Goal: Task Accomplishment & Management: Use online tool/utility

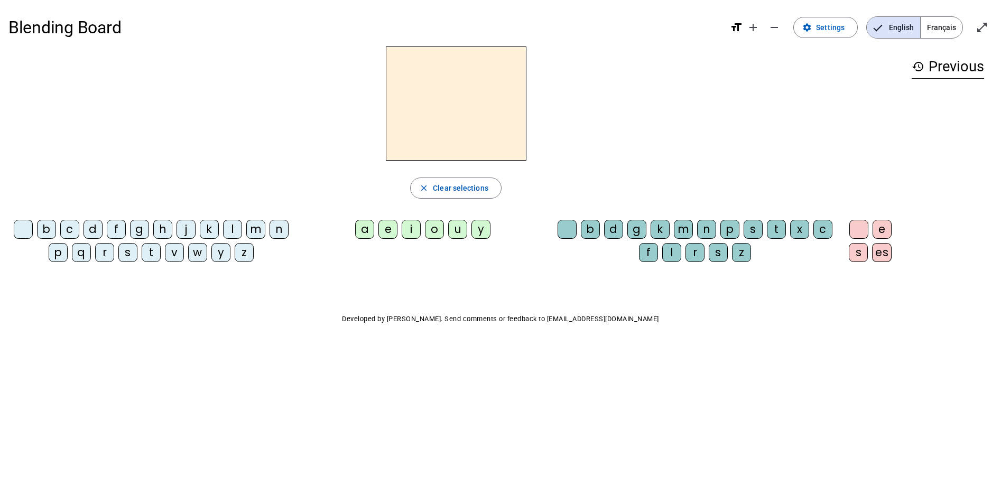
click at [958, 25] on span "Français" at bounding box center [942, 27] width 42 height 21
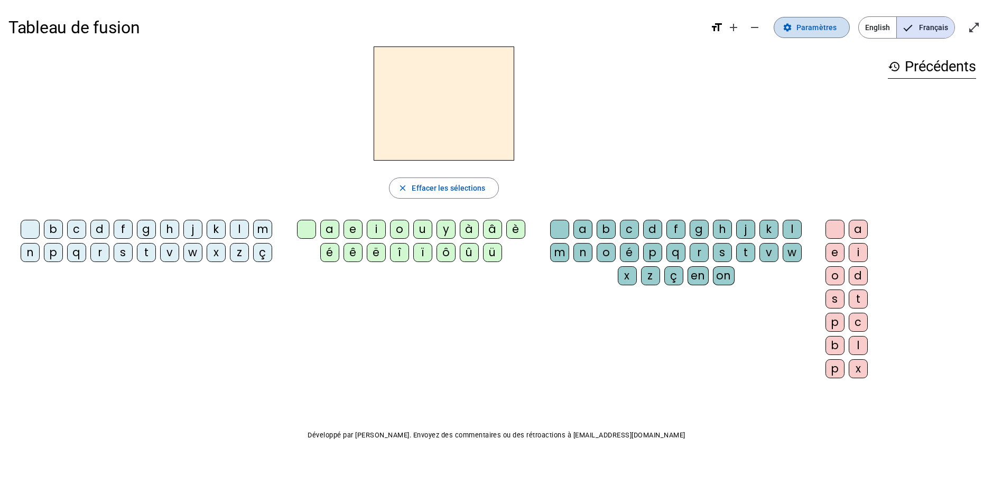
click at [797, 25] on span at bounding box center [811, 27] width 75 height 25
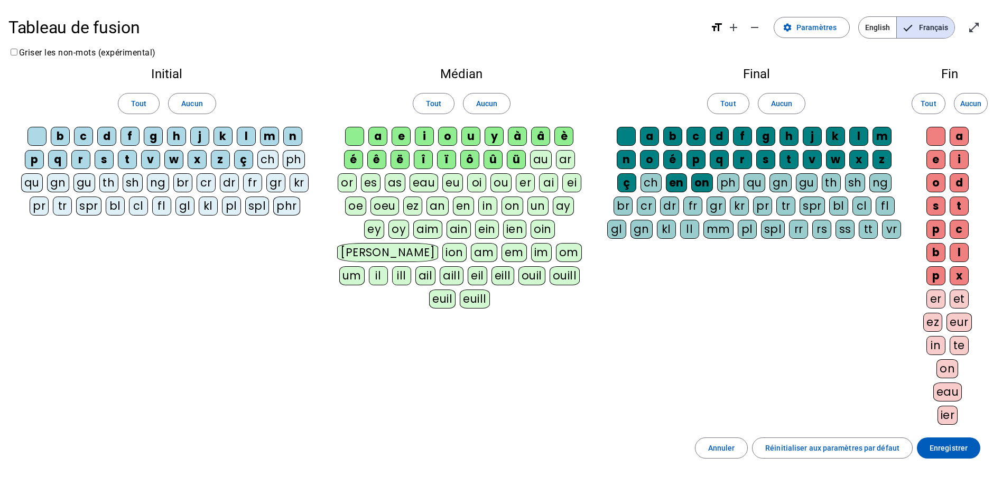
click at [502, 203] on div "on" at bounding box center [513, 206] width 22 height 19
click at [643, 185] on div "ch" at bounding box center [651, 182] width 21 height 19
click at [947, 366] on div "on" at bounding box center [948, 368] width 22 height 19
click at [269, 163] on div "ch" at bounding box center [267, 159] width 21 height 19
click at [556, 254] on div "om" at bounding box center [569, 252] width 26 height 19
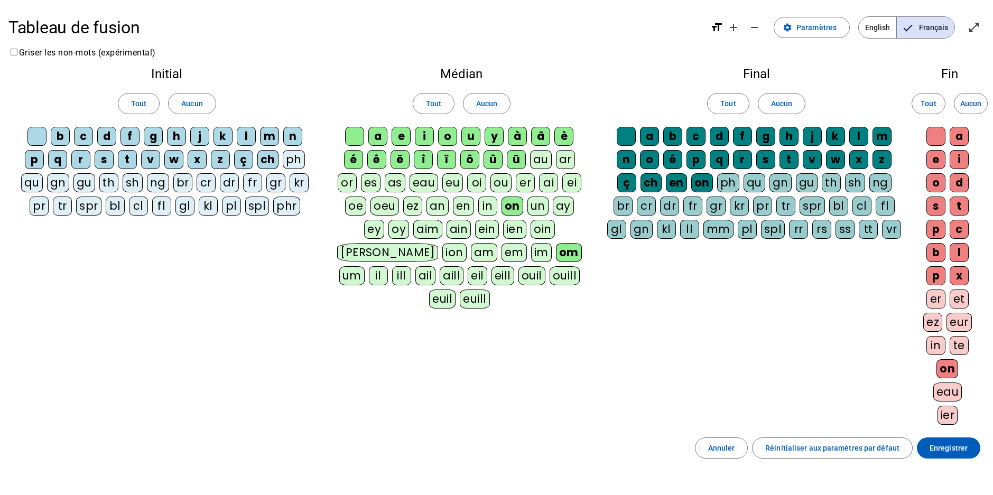
click at [504, 183] on div "ou" at bounding box center [500, 182] width 21 height 19
click at [950, 442] on span "Enregistrer" at bounding box center [949, 448] width 38 height 13
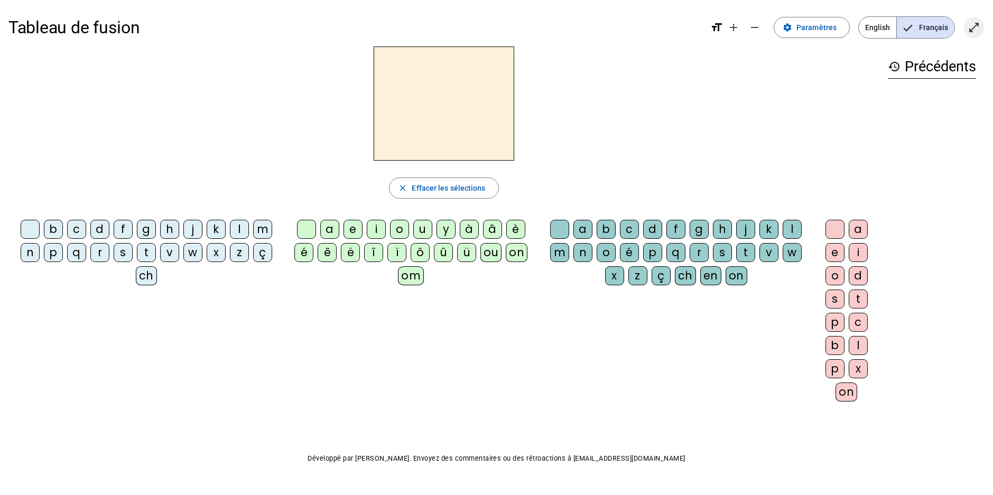
click at [976, 25] on mat-icon "open_in_full" at bounding box center [974, 27] width 13 height 13
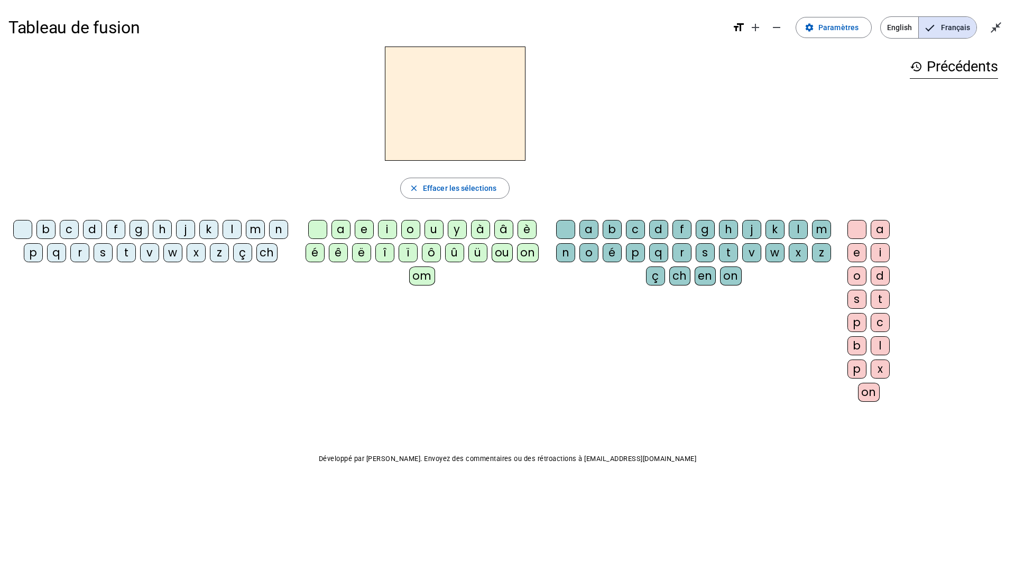
click at [253, 229] on div "m" at bounding box center [255, 229] width 19 height 19
click at [342, 229] on div "a" at bounding box center [340, 229] width 19 height 19
click at [125, 254] on div "t" at bounding box center [126, 252] width 19 height 19
click at [251, 226] on div "m" at bounding box center [255, 229] width 19 height 19
click at [128, 253] on div "t" at bounding box center [126, 252] width 19 height 19
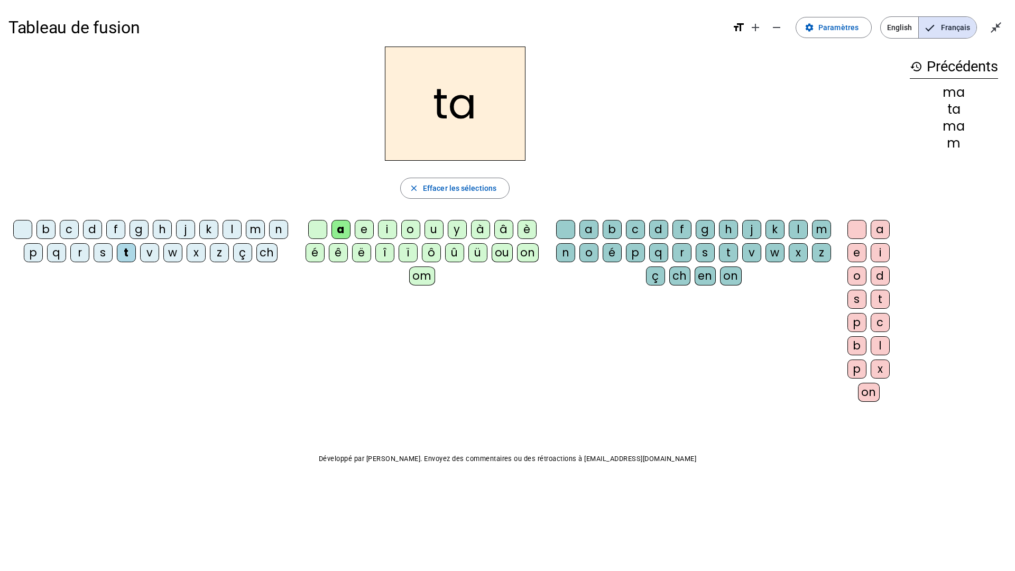
click at [237, 228] on div "l" at bounding box center [232, 229] width 19 height 19
click at [371, 237] on div "e" at bounding box center [364, 229] width 19 height 19
click at [436, 228] on div "u" at bounding box center [433, 229] width 19 height 19
click at [125, 252] on div "t" at bounding box center [126, 252] width 19 height 19
click at [91, 232] on div "d" at bounding box center [92, 229] width 19 height 19
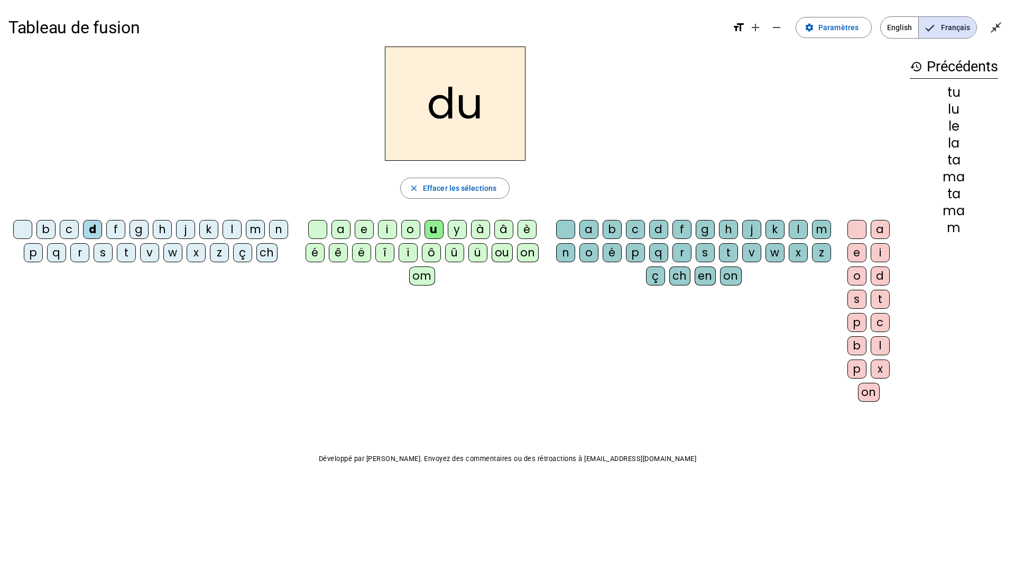
click at [362, 228] on div "e" at bounding box center [364, 229] width 19 height 19
click at [257, 226] on div "m" at bounding box center [255, 229] width 19 height 19
click at [179, 228] on div "j" at bounding box center [185, 229] width 19 height 19
click at [123, 251] on div "t" at bounding box center [126, 252] width 19 height 19
click at [344, 228] on div "a" at bounding box center [340, 229] width 19 height 19
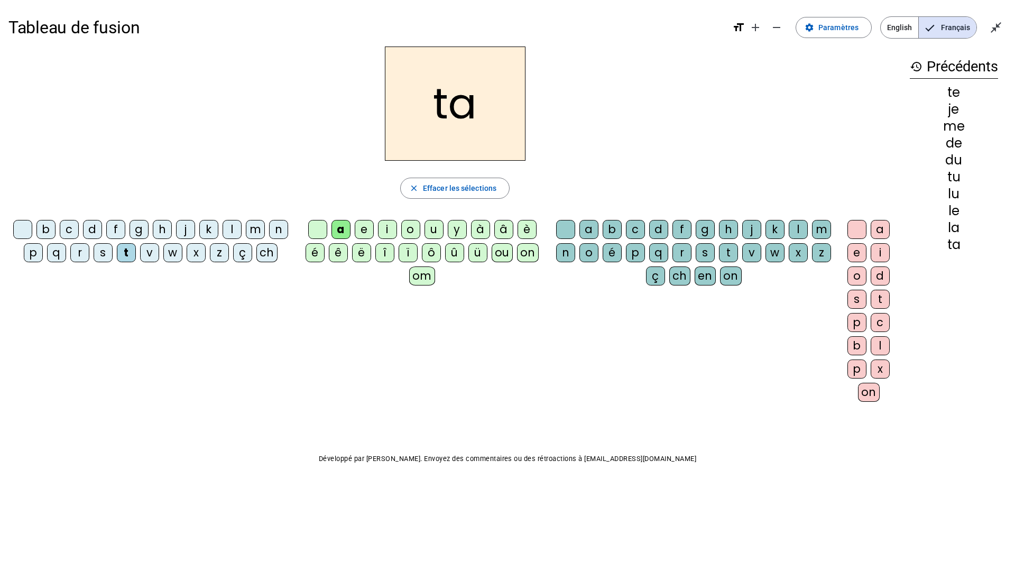
click at [633, 230] on div "c" at bounding box center [635, 229] width 19 height 19
click at [629, 229] on div "c" at bounding box center [635, 229] width 19 height 19
click at [632, 230] on div "c" at bounding box center [635, 229] width 19 height 19
click at [567, 222] on div at bounding box center [565, 229] width 19 height 19
click at [361, 227] on div "e" at bounding box center [364, 229] width 19 height 19
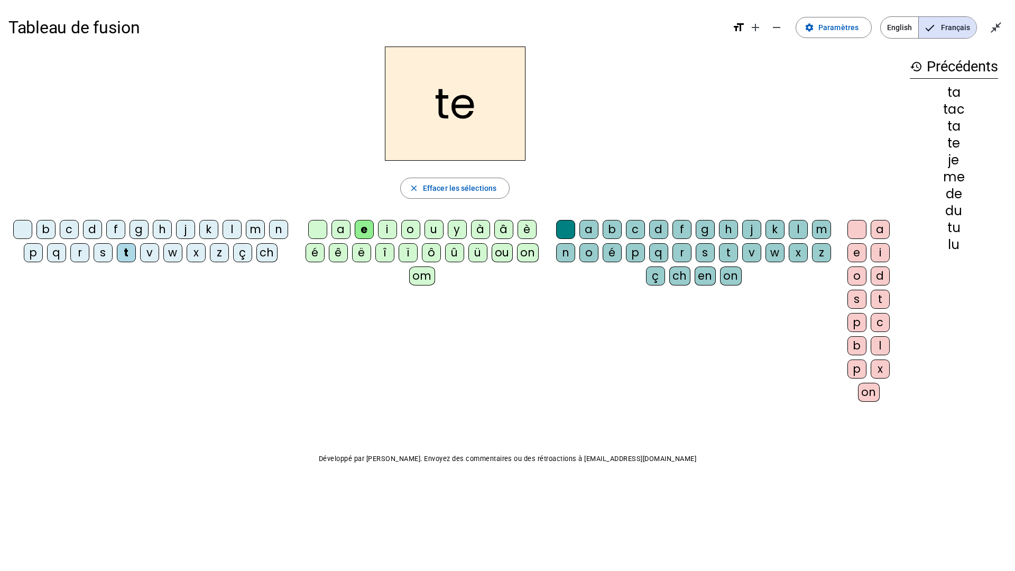
click at [228, 229] on div "l" at bounding box center [232, 229] width 19 height 19
click at [187, 230] on div "j" at bounding box center [185, 229] width 19 height 19
click at [95, 228] on div "d" at bounding box center [92, 229] width 19 height 19
click at [254, 228] on div "m" at bounding box center [255, 229] width 19 height 19
click at [339, 225] on div "a" at bounding box center [340, 229] width 19 height 19
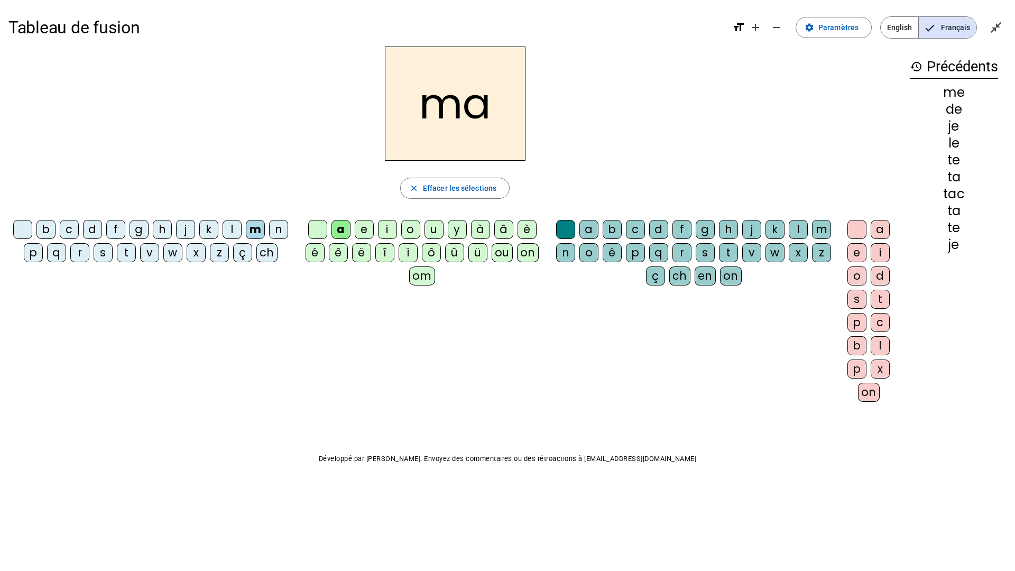
click at [232, 227] on div "l" at bounding box center [232, 229] width 19 height 19
click at [637, 226] on div "c" at bounding box center [635, 229] width 19 height 19
click at [122, 246] on div "t" at bounding box center [126, 252] width 19 height 19
click at [561, 226] on div at bounding box center [565, 229] width 19 height 19
click at [362, 228] on div "e" at bounding box center [364, 229] width 19 height 19
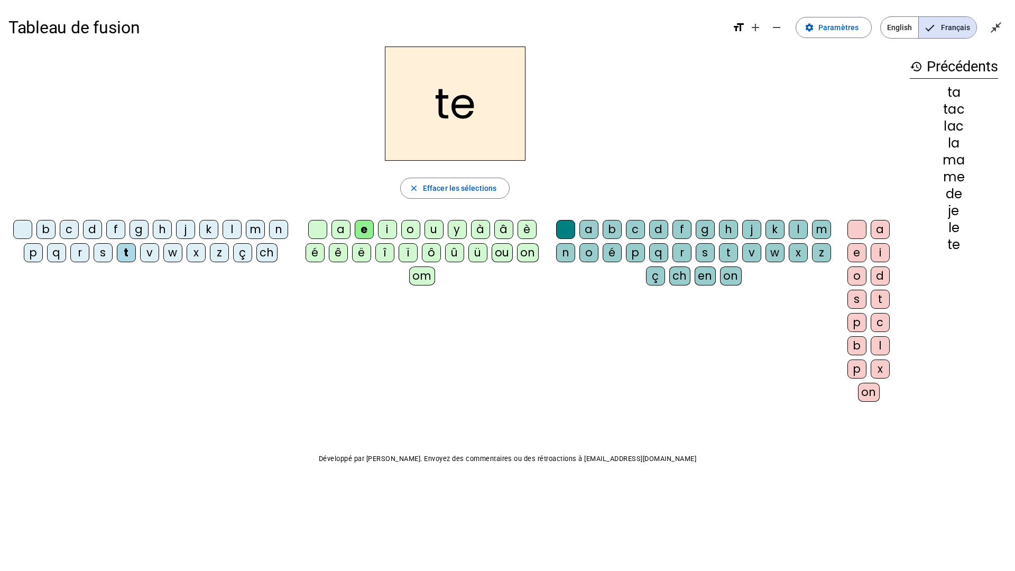
click at [433, 224] on div "u" at bounding box center [433, 229] width 19 height 19
click at [92, 230] on div "d" at bounding box center [92, 229] width 19 height 19
click at [634, 226] on div "c" at bounding box center [635, 229] width 19 height 19
click at [258, 229] on div "m" at bounding box center [255, 229] width 19 height 19
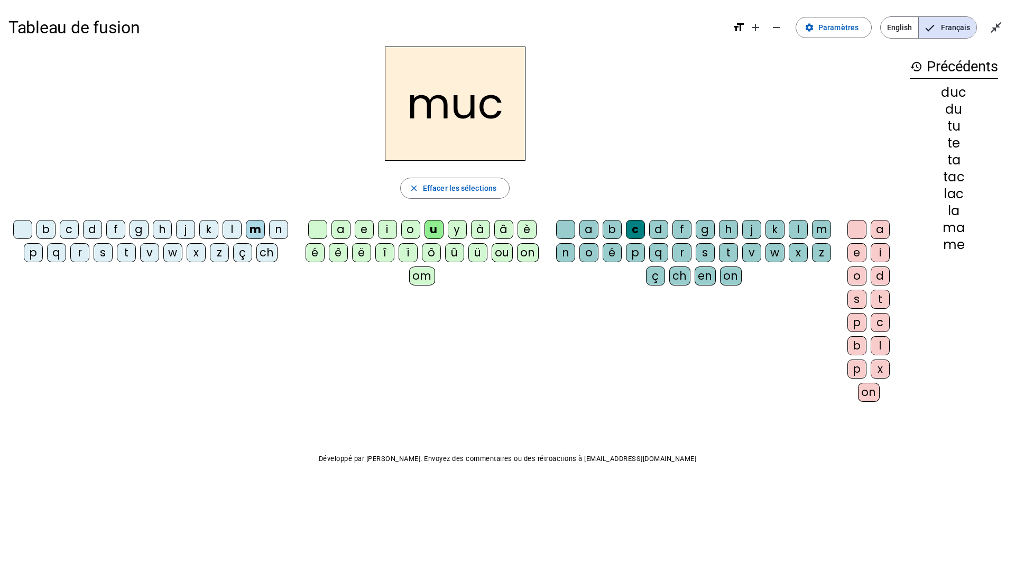
click at [339, 225] on div "a" at bounding box center [340, 229] width 19 height 19
click at [802, 228] on div "l" at bounding box center [798, 229] width 19 height 19
click at [389, 229] on div "i" at bounding box center [387, 229] width 19 height 19
click at [104, 255] on div "s" at bounding box center [103, 252] width 19 height 19
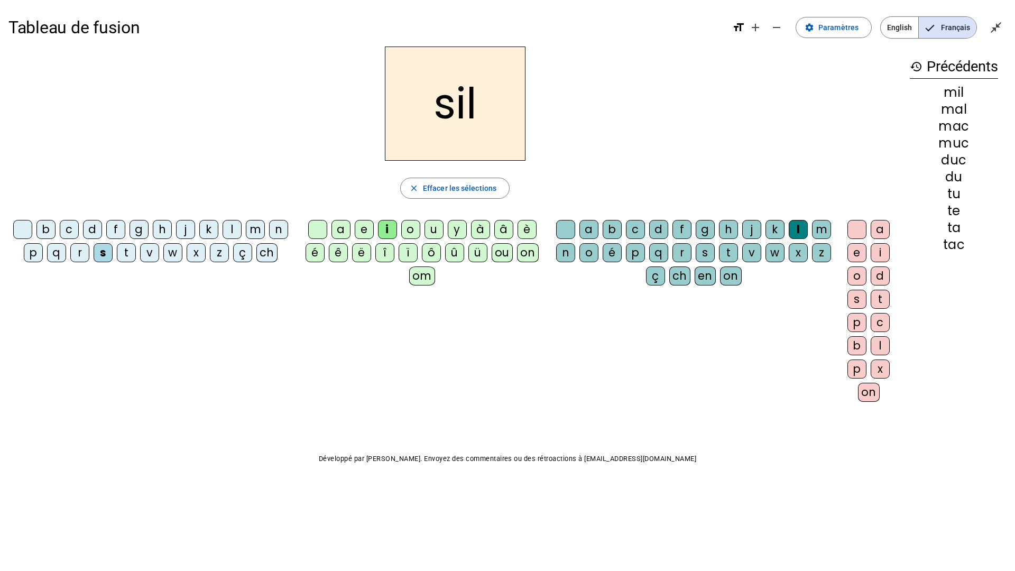
click at [256, 230] on div "m" at bounding box center [255, 229] width 19 height 19
click at [100, 253] on div "s" at bounding box center [103, 252] width 19 height 19
click at [559, 221] on div at bounding box center [565, 229] width 19 height 19
click at [339, 229] on div "a" at bounding box center [340, 229] width 19 height 19
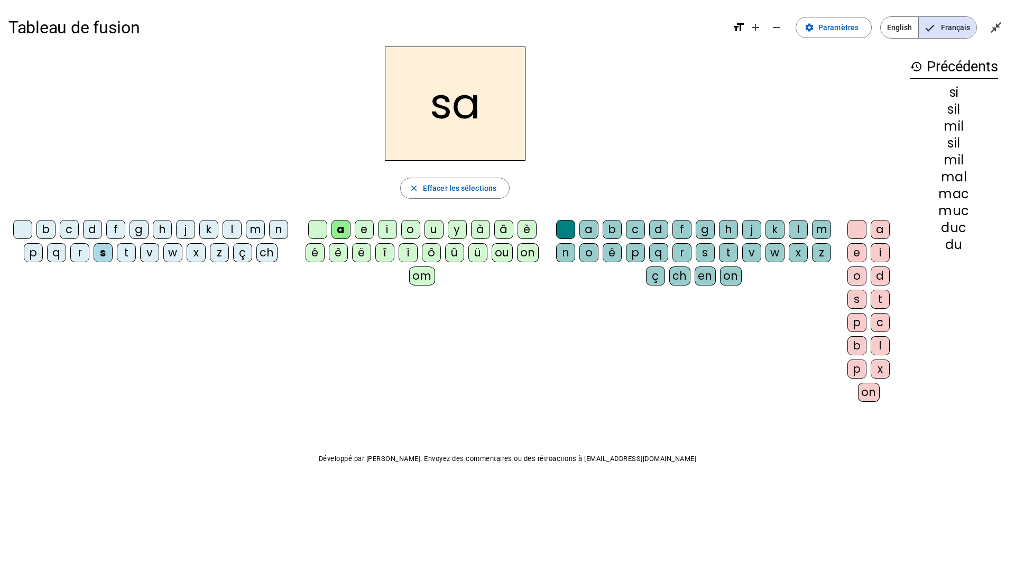
click at [430, 230] on div "u" at bounding box center [433, 229] width 19 height 19
click at [96, 232] on div "d" at bounding box center [92, 229] width 19 height 19
click at [100, 252] on div "s" at bounding box center [103, 252] width 19 height 19
click at [678, 251] on div "r" at bounding box center [681, 252] width 19 height 19
click at [256, 230] on div "m" at bounding box center [255, 229] width 19 height 19
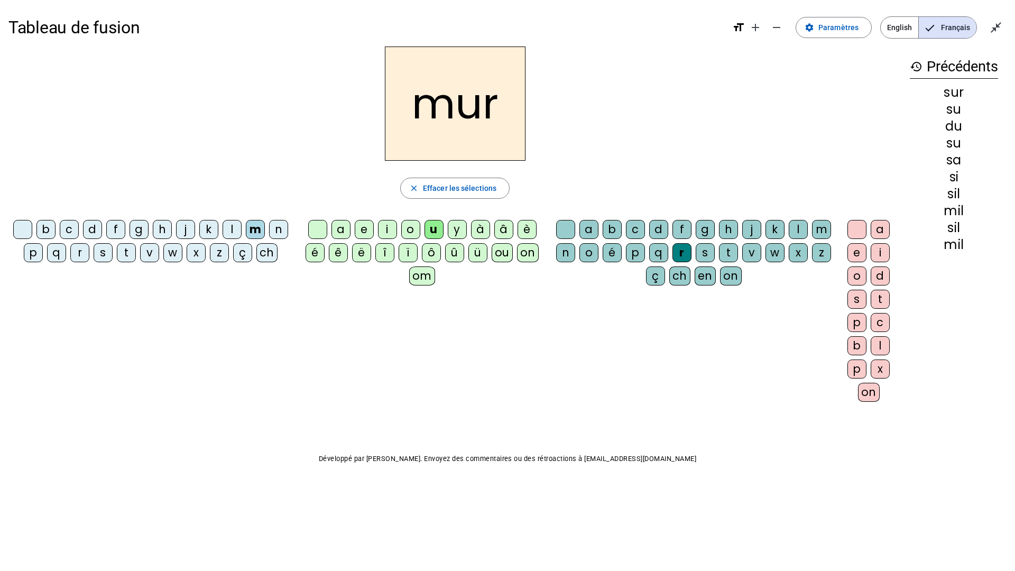
click at [89, 228] on div "d" at bounding box center [92, 229] width 19 height 19
click at [45, 227] on div "b" at bounding box center [45, 229] width 19 height 19
click at [408, 230] on div "o" at bounding box center [410, 229] width 19 height 19
click at [504, 256] on div "ou" at bounding box center [502, 252] width 21 height 19
click at [840, 31] on span "Paramètres" at bounding box center [838, 27] width 40 height 13
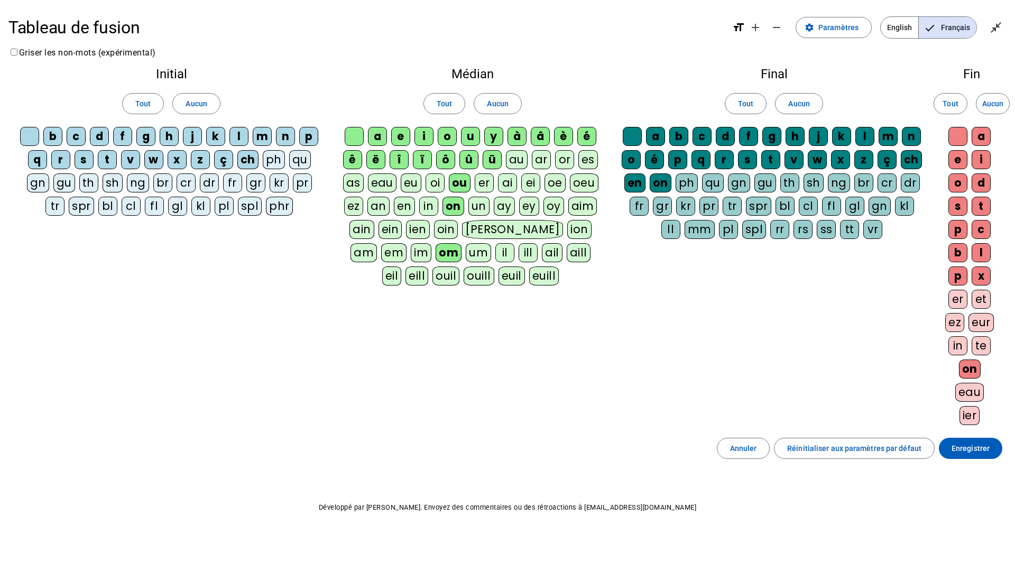
click at [798, 232] on div "rs" at bounding box center [802, 229] width 19 height 19
click at [959, 444] on span "Enregistrer" at bounding box center [970, 448] width 38 height 13
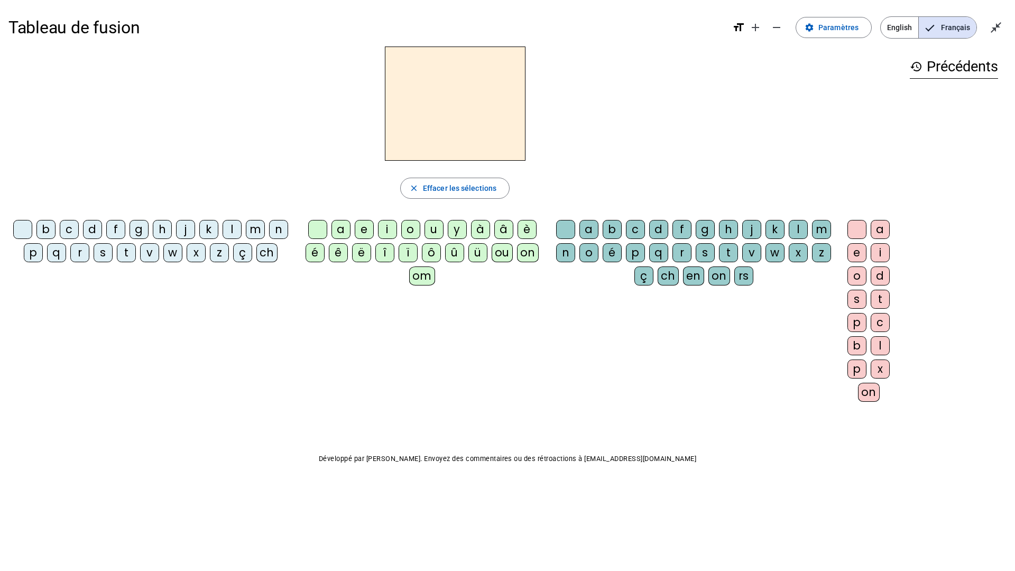
click at [47, 226] on div "b" at bounding box center [45, 229] width 19 height 19
click at [502, 251] on div "ou" at bounding box center [502, 252] width 21 height 19
click at [743, 274] on div "rs" at bounding box center [743, 275] width 19 height 19
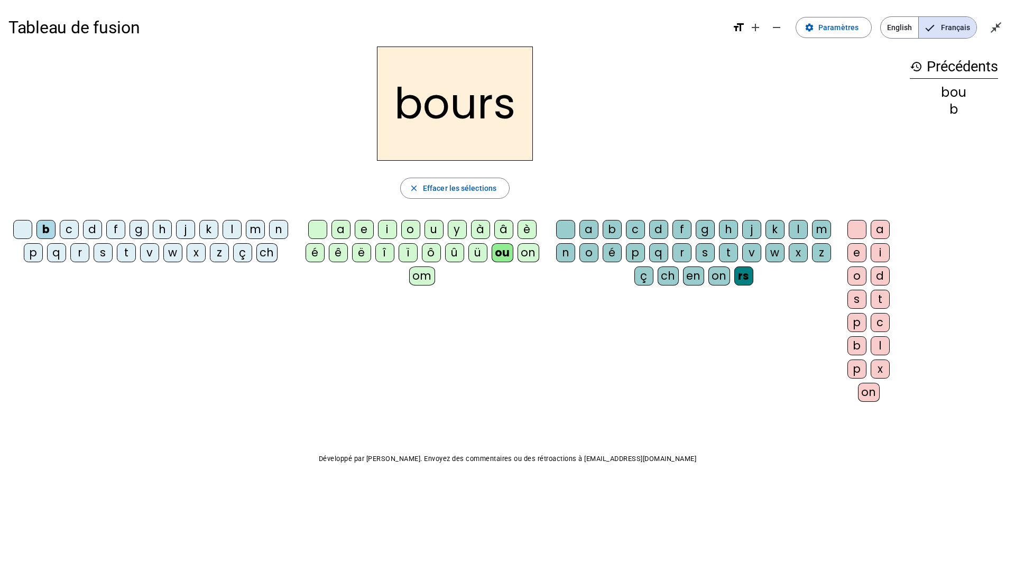
click at [855, 251] on div "e" at bounding box center [856, 252] width 19 height 19
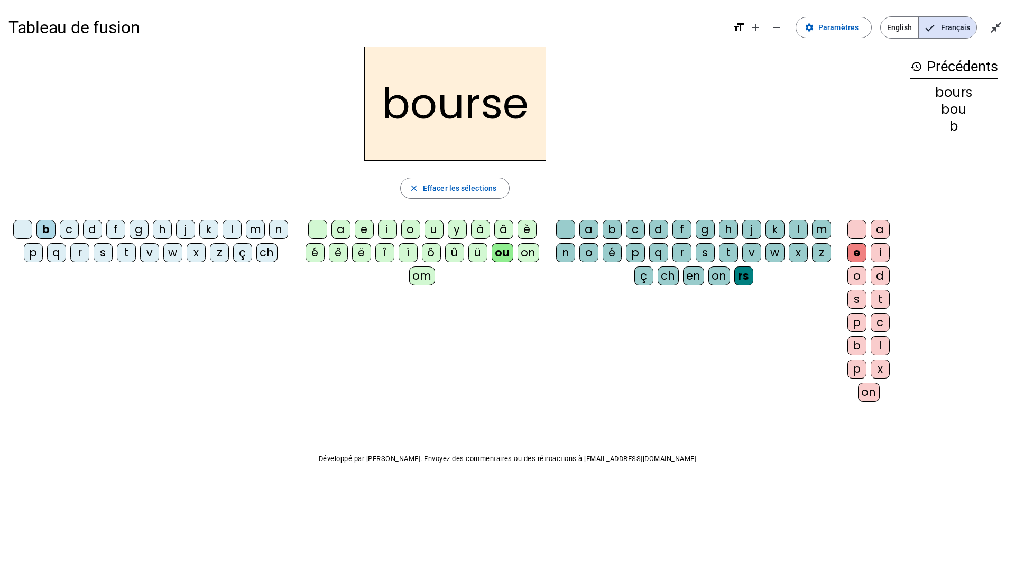
click at [69, 229] on div "c" at bounding box center [69, 229] width 19 height 19
click at [17, 232] on div at bounding box center [22, 229] width 19 height 19
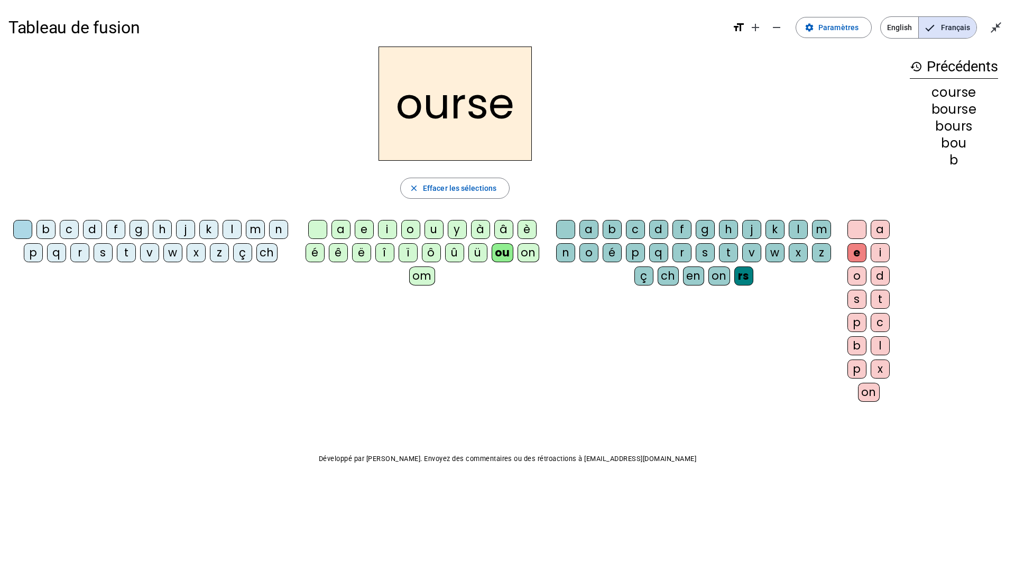
click at [848, 227] on div at bounding box center [856, 229] width 19 height 19
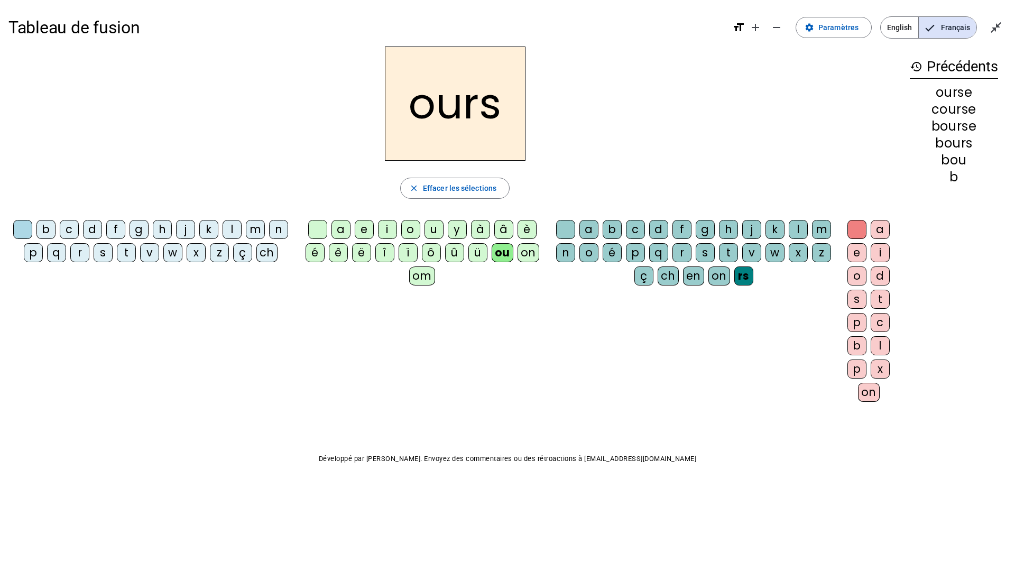
click at [70, 228] on div "c" at bounding box center [69, 229] width 19 height 19
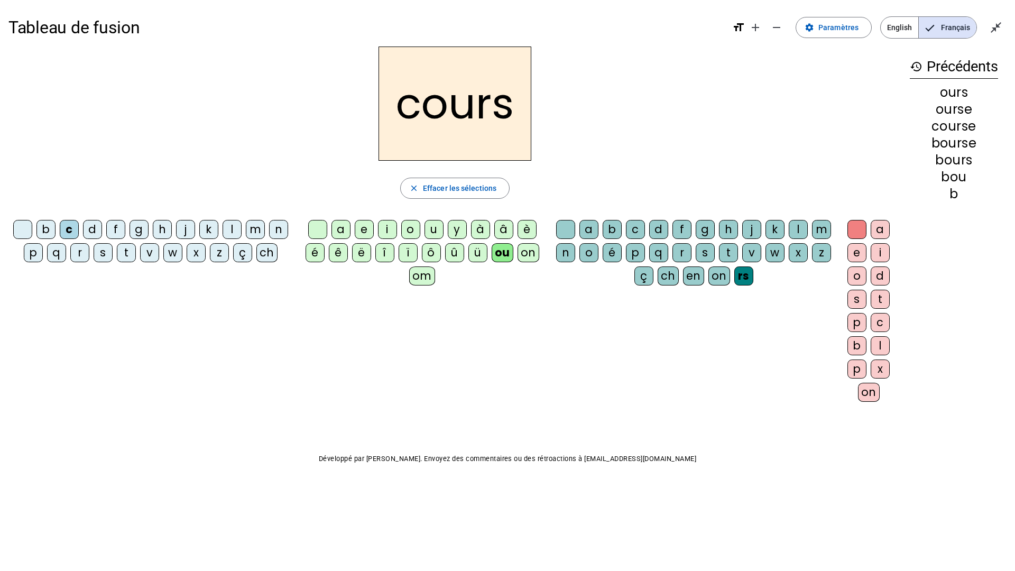
click at [128, 250] on div "t" at bounding box center [126, 252] width 19 height 19
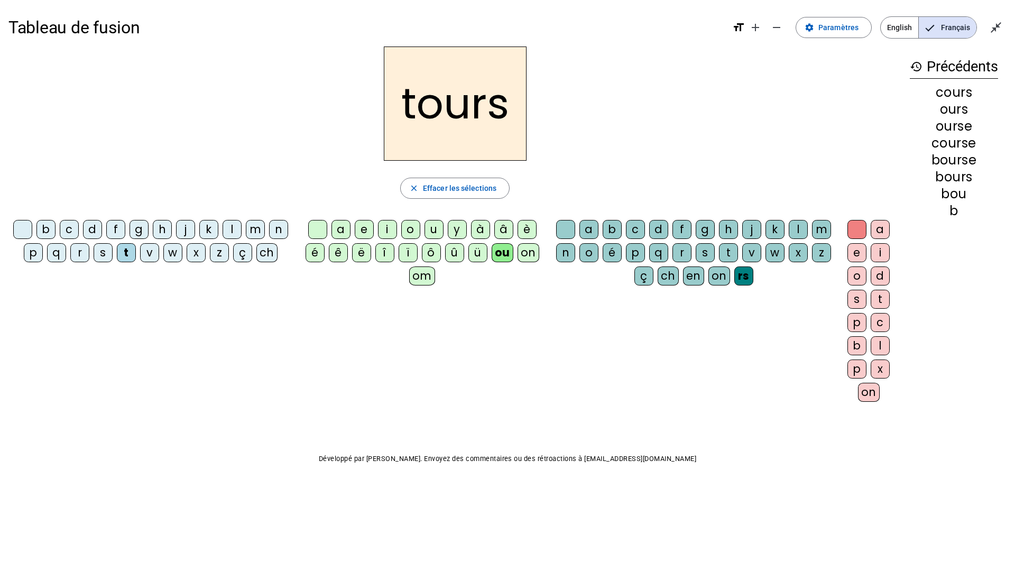
click at [677, 245] on div "r" at bounding box center [681, 252] width 19 height 19
click at [117, 226] on div "f" at bounding box center [115, 229] width 19 height 19
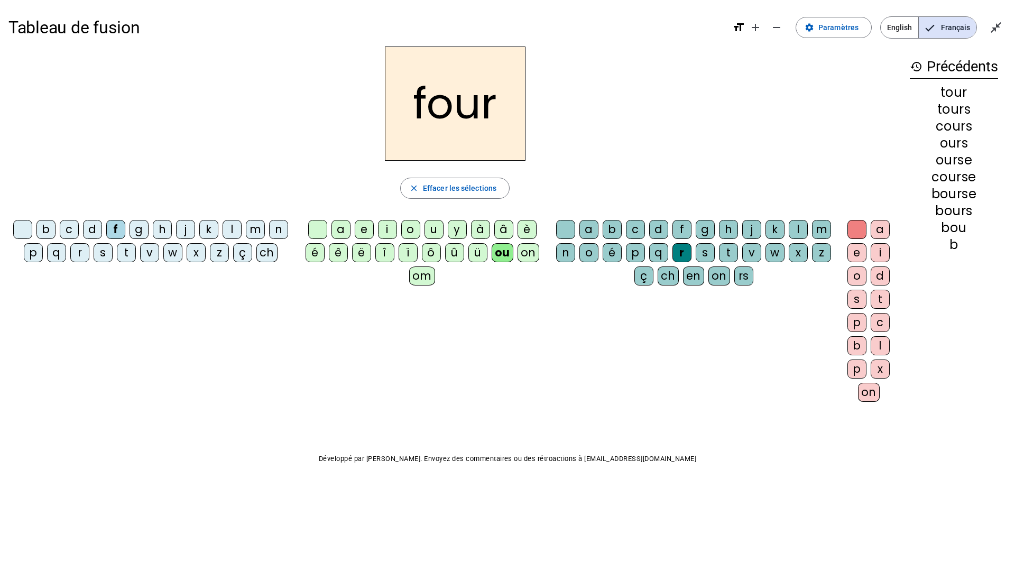
click at [188, 229] on div "j" at bounding box center [185, 229] width 19 height 19
click at [117, 228] on div "f" at bounding box center [115, 229] width 19 height 19
click at [127, 253] on div "t" at bounding box center [126, 252] width 19 height 19
click at [71, 226] on div "c" at bounding box center [69, 229] width 19 height 19
click at [34, 257] on div "p" at bounding box center [33, 252] width 19 height 19
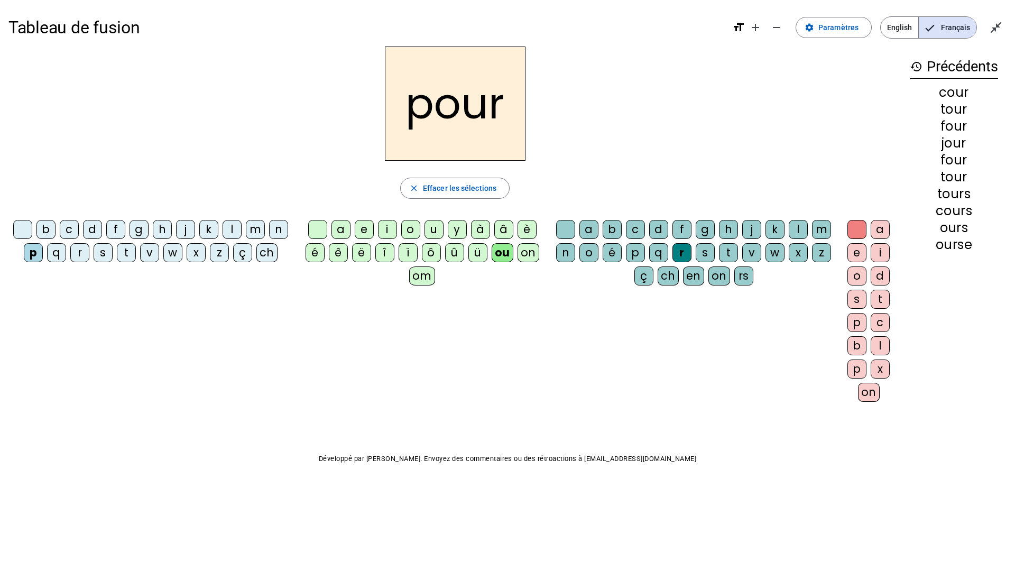
click at [151, 253] on div "v" at bounding box center [149, 252] width 19 height 19
click at [347, 225] on div "a" at bounding box center [340, 229] width 19 height 19
click at [664, 279] on div "ch" at bounding box center [668, 275] width 21 height 19
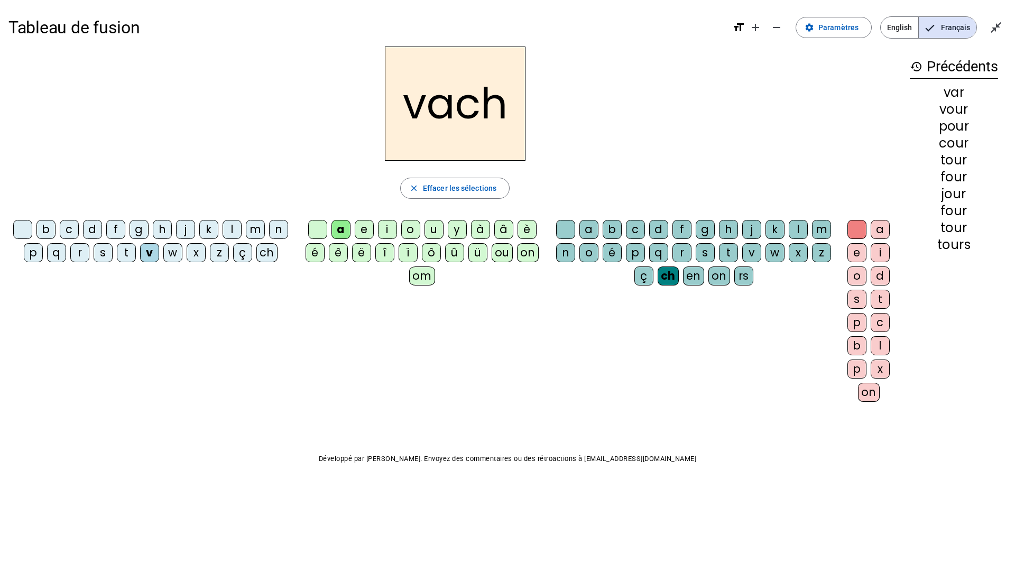
click at [852, 251] on div "e" at bounding box center [856, 252] width 19 height 19
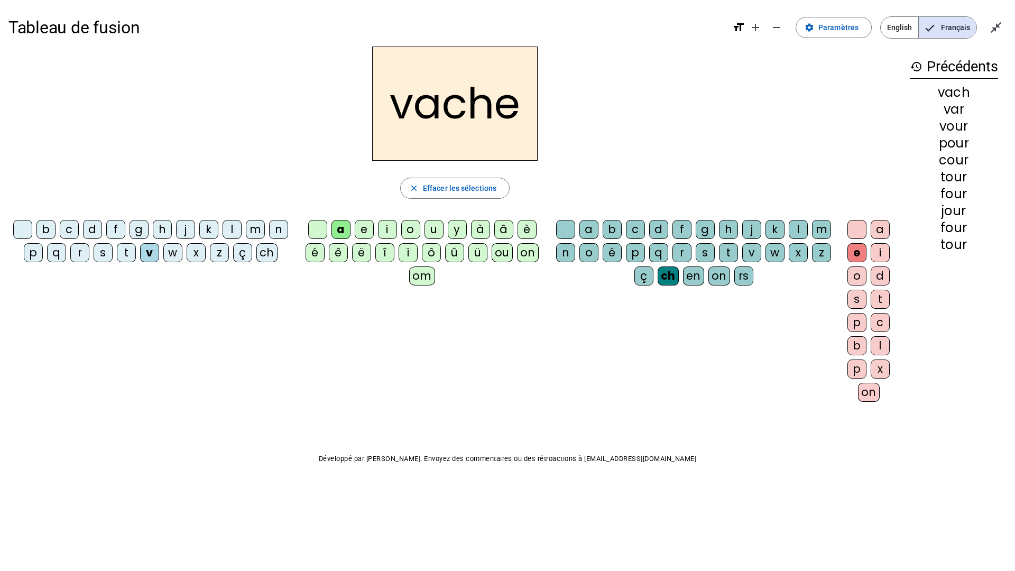
click at [162, 228] on div "h" at bounding box center [162, 229] width 19 height 19
click at [101, 253] on div "s" at bounding box center [103, 252] width 19 height 19
click at [124, 258] on div "t" at bounding box center [126, 252] width 19 height 19
click at [505, 251] on div "ou" at bounding box center [502, 252] width 21 height 19
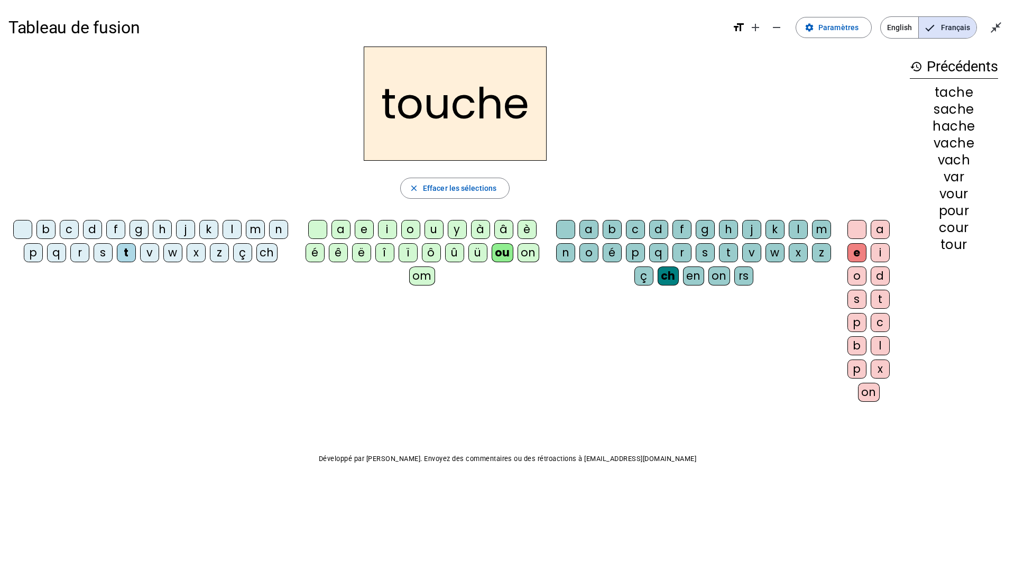
click at [253, 228] on div "m" at bounding box center [255, 229] width 19 height 19
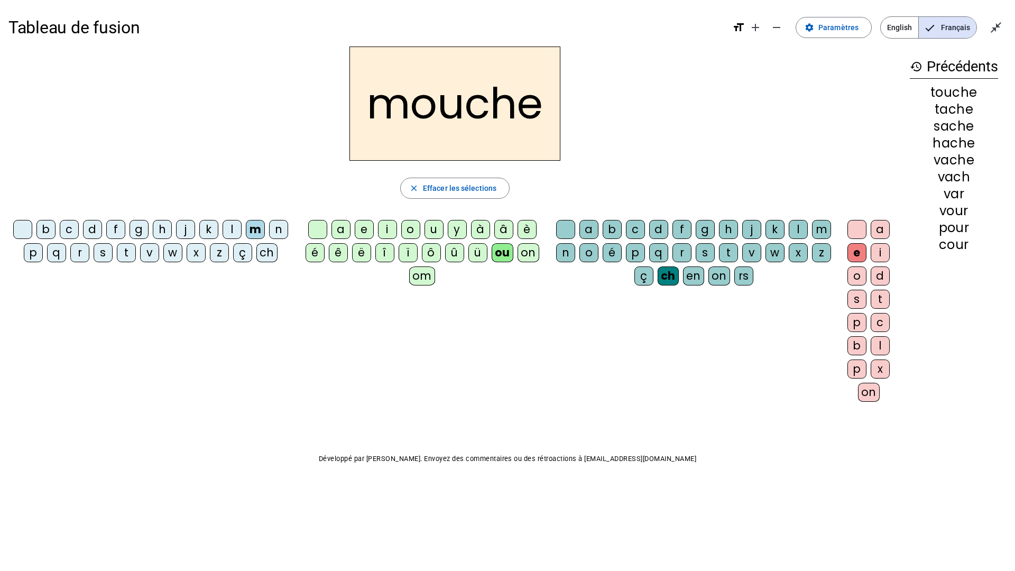
click at [71, 225] on div "c" at bounding box center [69, 229] width 19 height 19
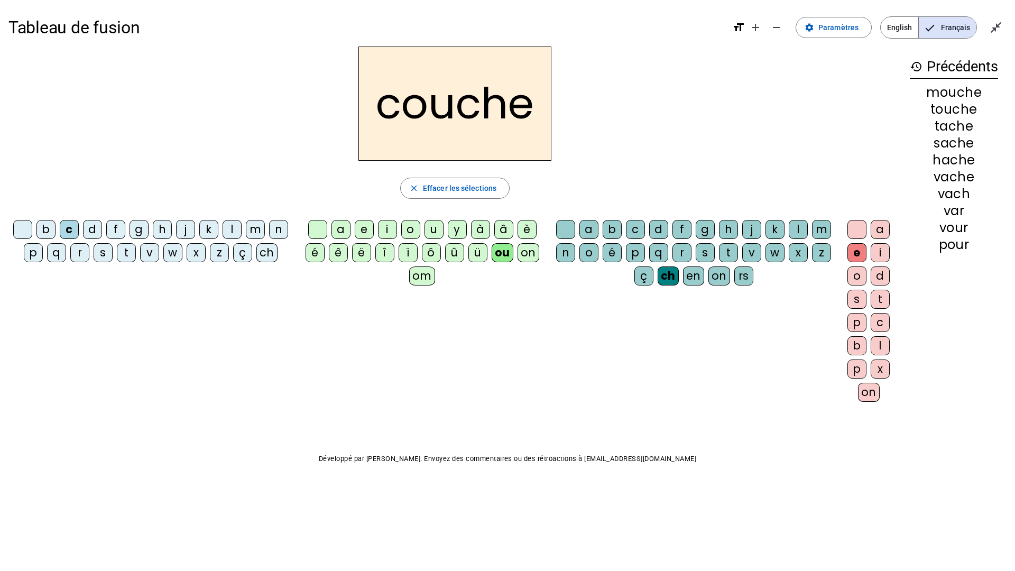
click at [411, 224] on div "o" at bounding box center [410, 229] width 19 height 19
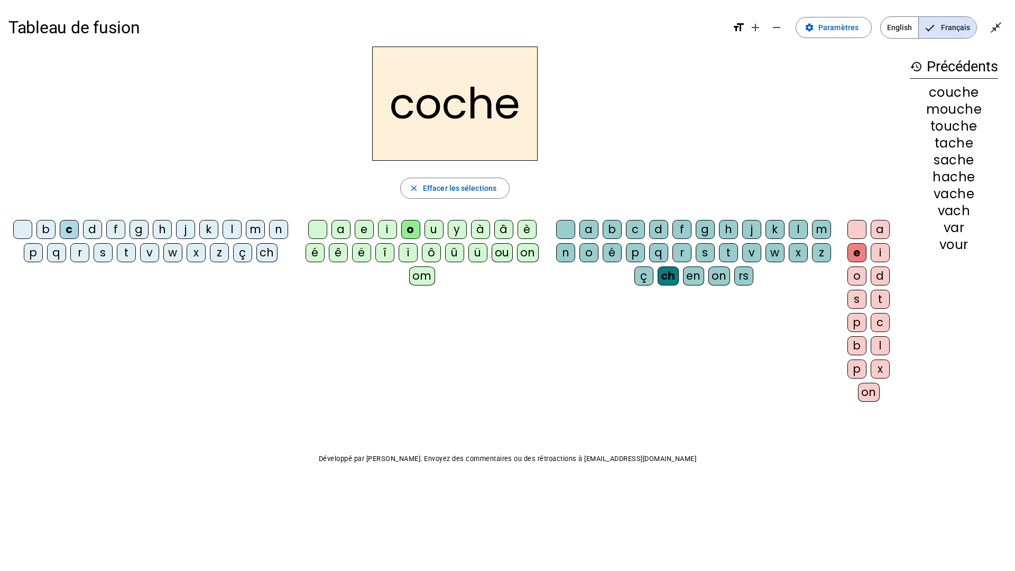
click at [343, 229] on div "a" at bounding box center [340, 229] width 19 height 19
click at [542, 423] on div "Tableau de fusion format_size add remove settings Paramètres English Français c…" at bounding box center [507, 260] width 1015 height 521
click at [470, 186] on span "Effacer les sélections" at bounding box center [459, 188] width 73 height 13
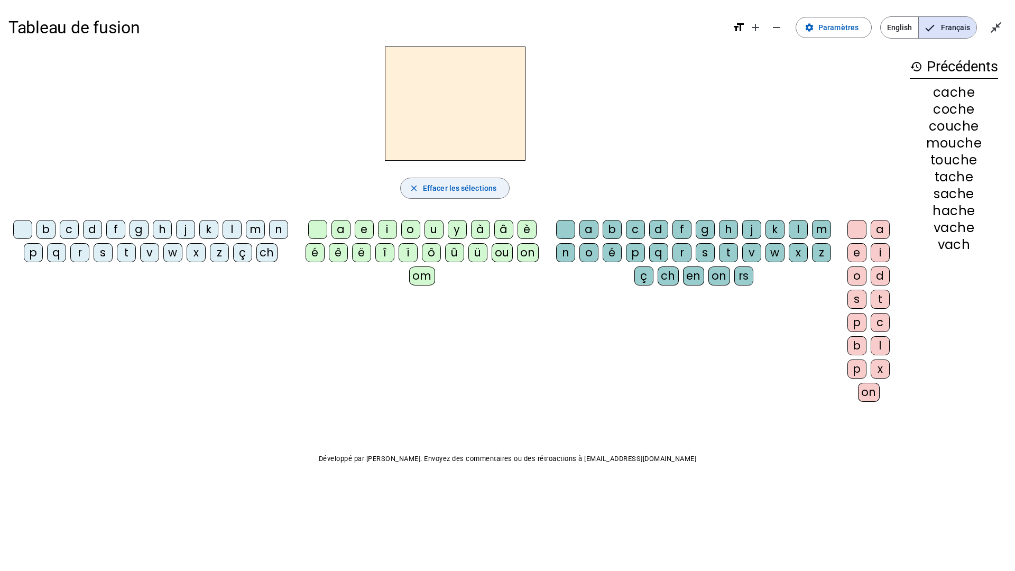
click at [989, 32] on mat-icon "close_fullscreen" at bounding box center [995, 27] width 13 height 13
